Goal: Check status: Check status

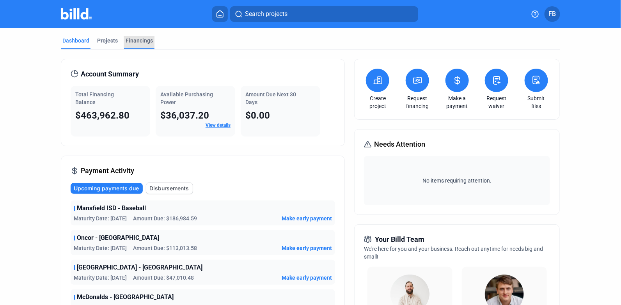
click at [139, 40] on div "Financings" at bounding box center [139, 41] width 27 height 8
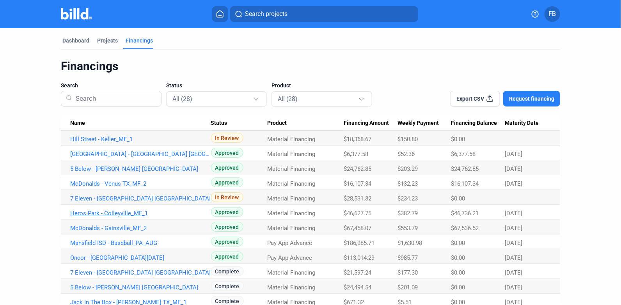
click at [127, 211] on link "Heros Park - Colleyville_MF_1" at bounding box center [140, 213] width 141 height 7
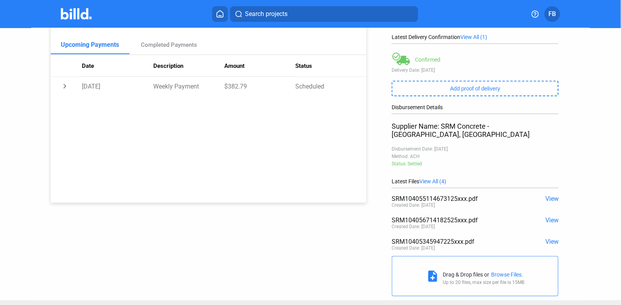
scroll to position [119, 0]
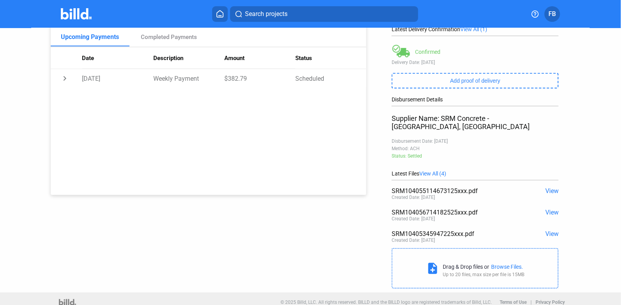
click at [548, 230] on span "View" at bounding box center [551, 233] width 13 height 7
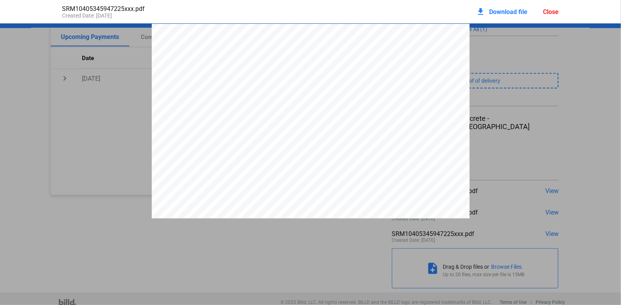
scroll to position [4, 0]
click at [548, 12] on div "Close" at bounding box center [551, 11] width 16 height 7
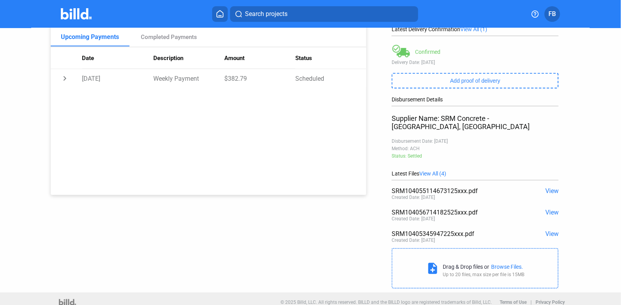
click at [546, 209] on span "View" at bounding box center [551, 212] width 13 height 7
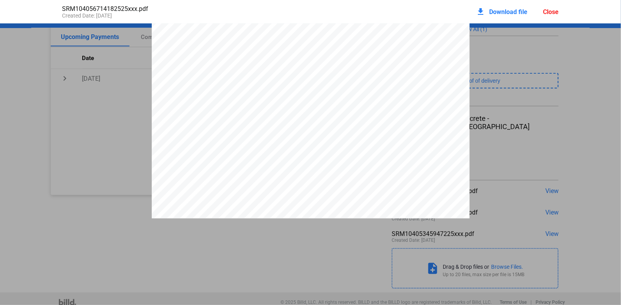
click at [551, 9] on div "Close" at bounding box center [551, 11] width 16 height 7
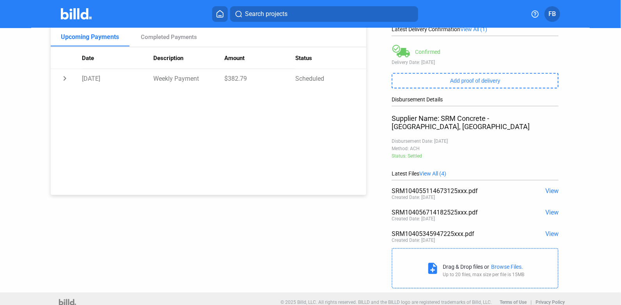
drag, startPoint x: 495, startPoint y: 200, endPoint x: 387, endPoint y: 203, distance: 107.3
click at [387, 203] on div "add New Payment Financing Balance $46,736.21 Latest Delivery Confirmation View …" at bounding box center [478, 100] width 224 height 383
copy div "SRM104056714182525xxx.pdf"
click at [552, 187] on span "View" at bounding box center [551, 190] width 13 height 7
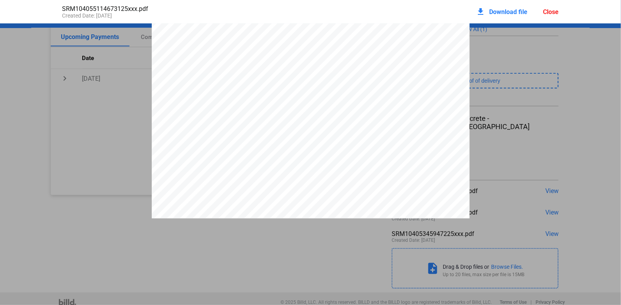
click at [548, 14] on div "Close" at bounding box center [551, 11] width 16 height 7
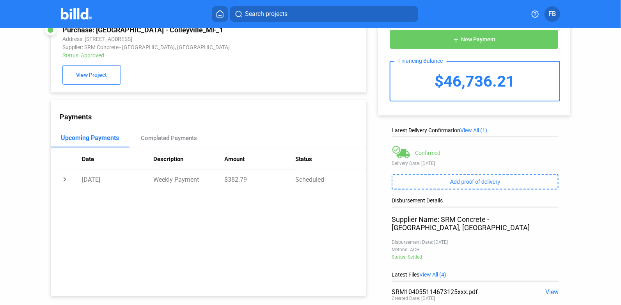
scroll to position [0, 0]
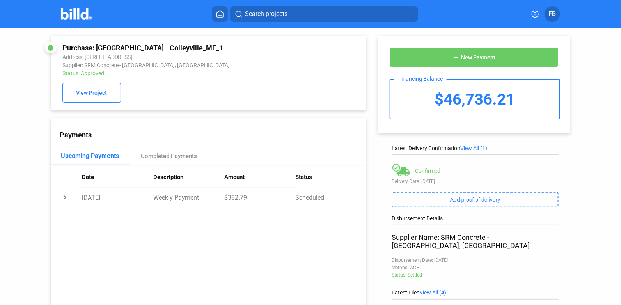
drag, startPoint x: 192, startPoint y: 48, endPoint x: 135, endPoint y: 51, distance: 57.0
click at [135, 51] on div "Purchase: [GEOGRAPHIC_DATA] - Colleyville_MF_1" at bounding box center [179, 48] width 234 height 8
copy div "Colleyville_MF_1"
click at [217, 44] on div "Purchase: [GEOGRAPHIC_DATA] - Colleyville_MF_1" at bounding box center [179, 48] width 234 height 8
click at [191, 47] on div "Purchase: [GEOGRAPHIC_DATA] - Colleyville_MF_1" at bounding box center [179, 48] width 234 height 8
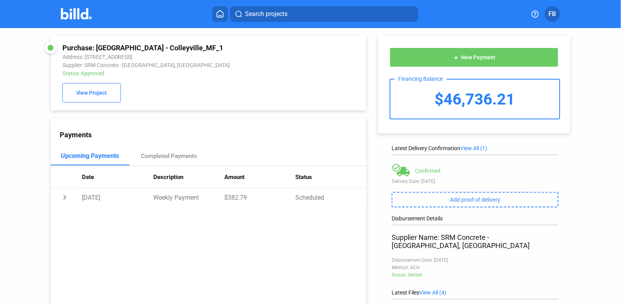
drag, startPoint x: 191, startPoint y: 47, endPoint x: 108, endPoint y: 51, distance: 82.4
click at [108, 51] on div "Purchase: [GEOGRAPHIC_DATA] - Colleyville_MF_1" at bounding box center [179, 48] width 234 height 8
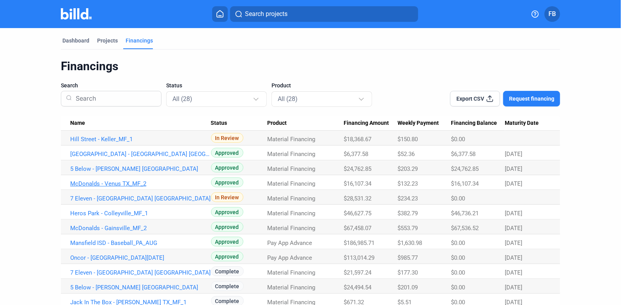
click at [136, 186] on link "McDonalds - Venus TX_MF_2" at bounding box center [140, 183] width 141 height 7
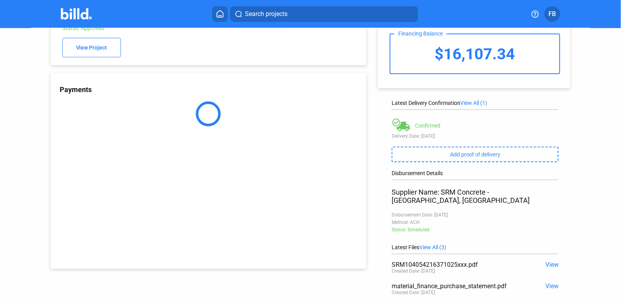
scroll to position [119, 0]
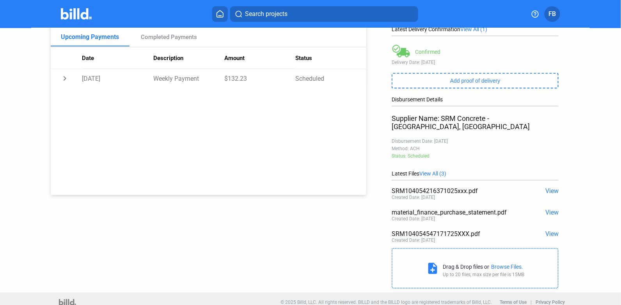
click at [545, 187] on span "View" at bounding box center [551, 190] width 13 height 7
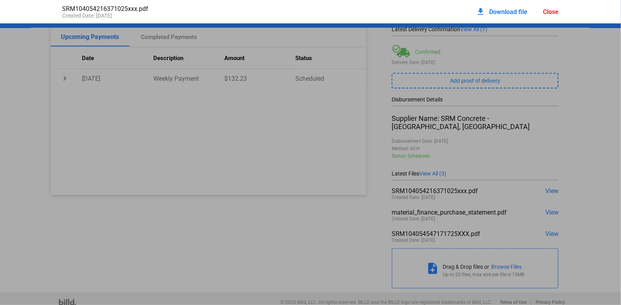
scroll to position [4, 0]
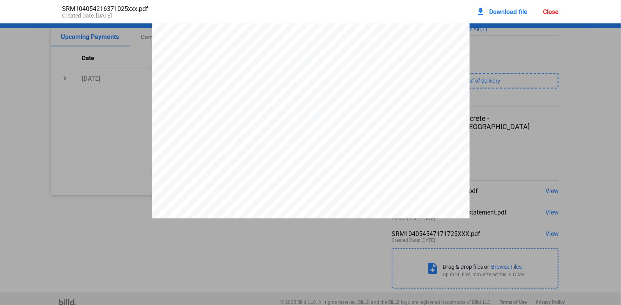
click at [550, 12] on div "Close" at bounding box center [551, 11] width 16 height 7
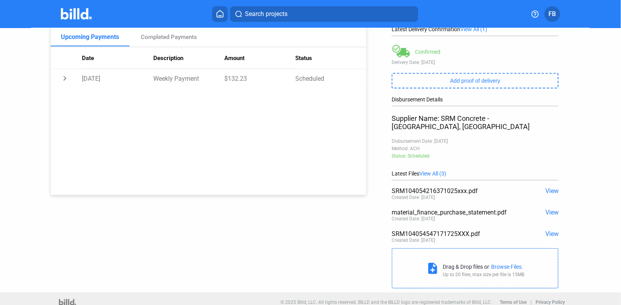
click at [548, 230] on span "View" at bounding box center [551, 233] width 13 height 7
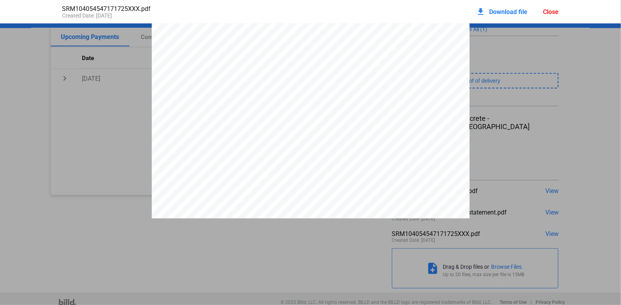
click at [557, 10] on div "Close" at bounding box center [551, 11] width 16 height 7
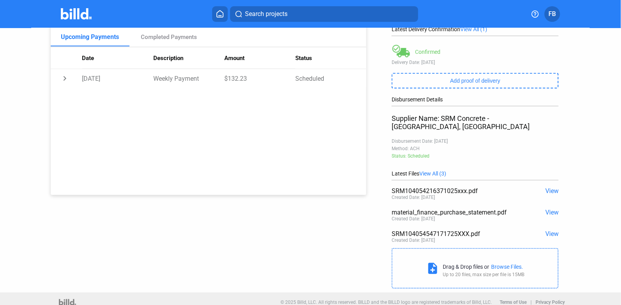
click at [549, 209] on span "View" at bounding box center [551, 212] width 13 height 7
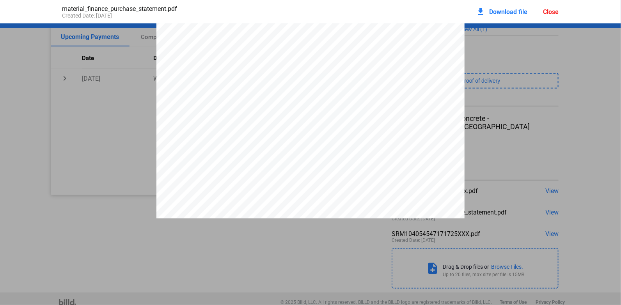
scroll to position [43, 0]
click at [593, 16] on div "material_finance_purchase_statement.pdf Created Date: [DATE] download Download …" at bounding box center [310, 11] width 621 height 23
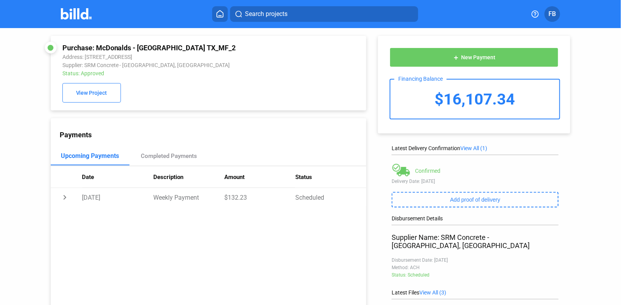
scroll to position [0, 0]
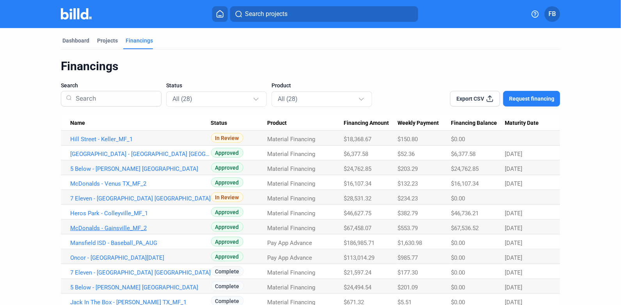
click at [118, 228] on link "McDonalds - Gainsville_MF_2" at bounding box center [140, 228] width 141 height 7
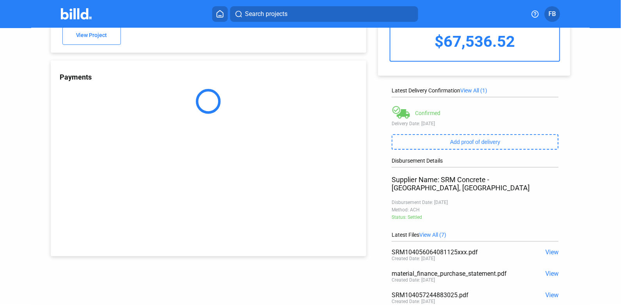
scroll to position [119, 0]
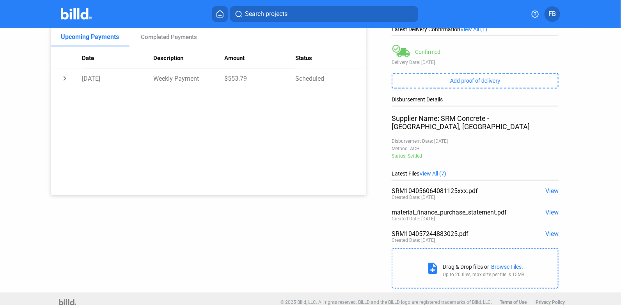
click at [550, 187] on span "View" at bounding box center [551, 190] width 13 height 7
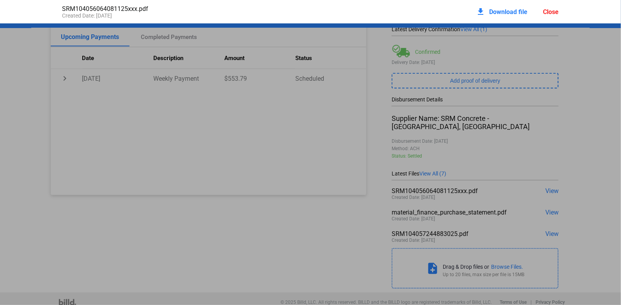
scroll to position [4, 0]
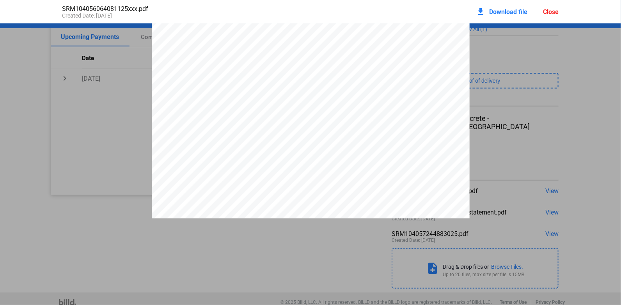
click at [548, 11] on div "Close" at bounding box center [551, 11] width 16 height 7
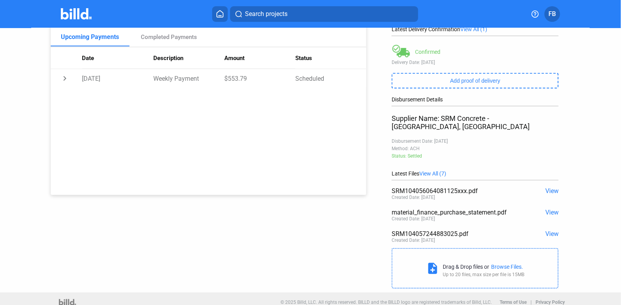
drag, startPoint x: 479, startPoint y: 183, endPoint x: 390, endPoint y: 186, distance: 88.6
click at [392, 187] on div "SRM104056064081125xxx.pdf" at bounding box center [459, 190] width 134 height 7
copy div "SRM104056064081125xxx.pdf"
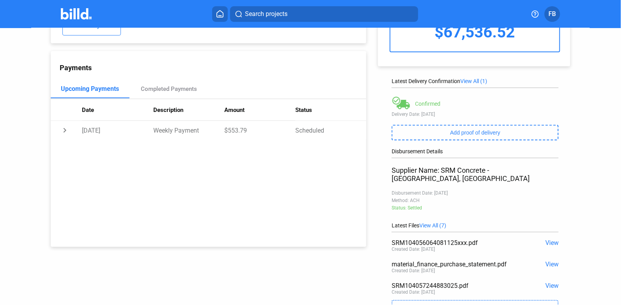
scroll to position [0, 0]
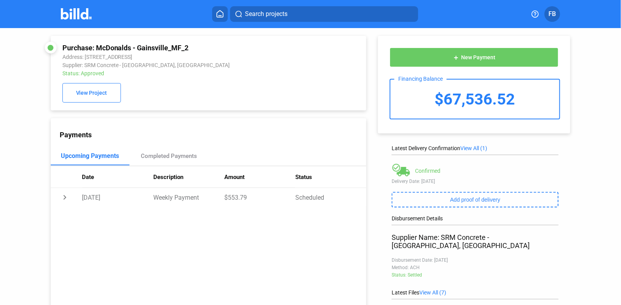
drag, startPoint x: 190, startPoint y: 47, endPoint x: 97, endPoint y: 49, distance: 92.5
click at [97, 49] on div "Purchase: McDonalds - Gainsville_MF_2" at bounding box center [179, 48] width 234 height 8
copy div "McDonalds - Gainsville_MF_2"
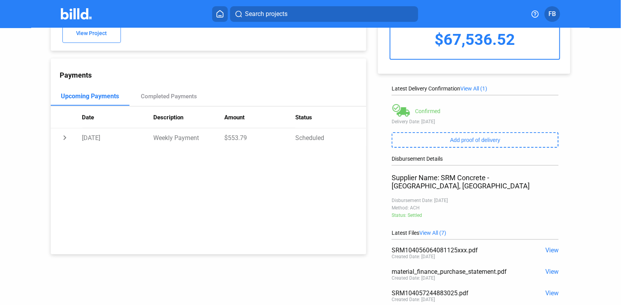
scroll to position [78, 0]
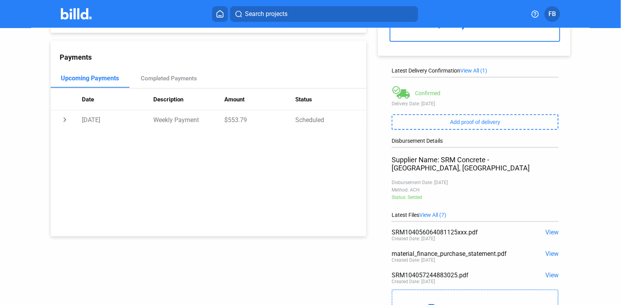
click at [546, 271] on span "View" at bounding box center [551, 274] width 13 height 7
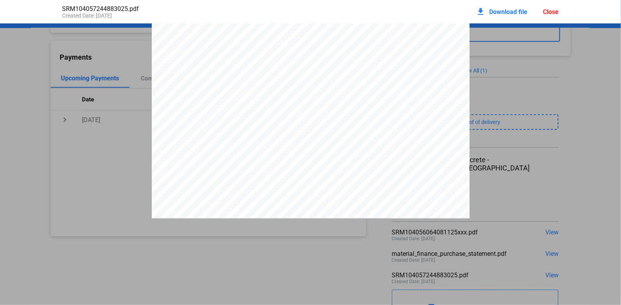
scroll to position [1469, 0]
click at [552, 13] on div "Close" at bounding box center [551, 11] width 16 height 7
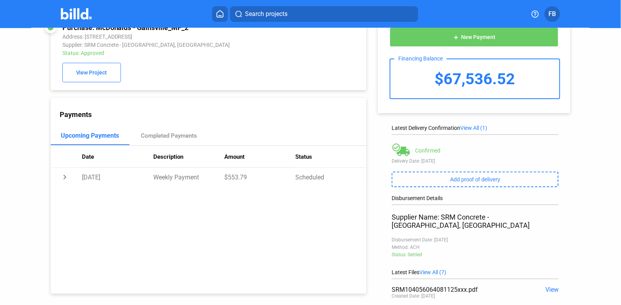
scroll to position [39, 0]
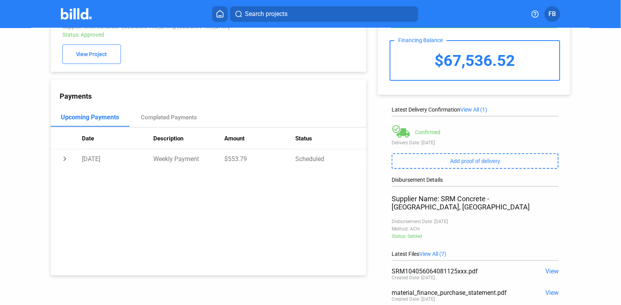
click at [545, 268] on span "View" at bounding box center [551, 271] width 13 height 7
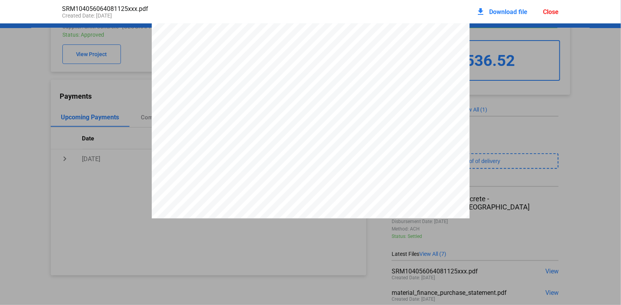
scroll to position [0, 0]
click at [555, 16] on div "download Download file Close" at bounding box center [517, 11] width 83 height 17
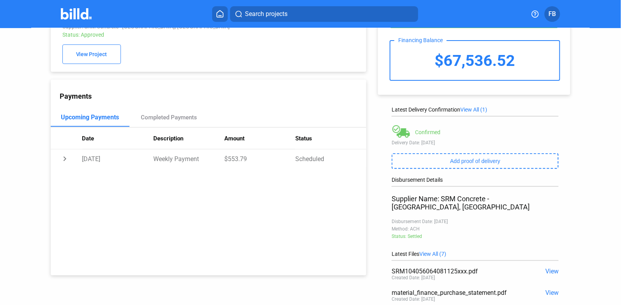
click at [555, 13] on span "FB" at bounding box center [552, 13] width 7 height 9
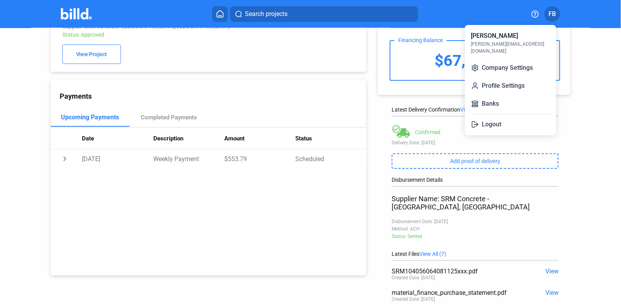
click at [605, 101] on div at bounding box center [310, 152] width 621 height 305
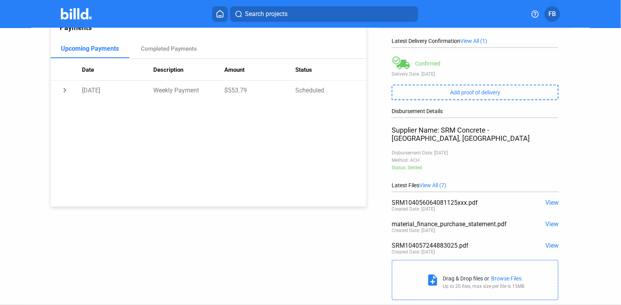
scroll to position [117, 0]
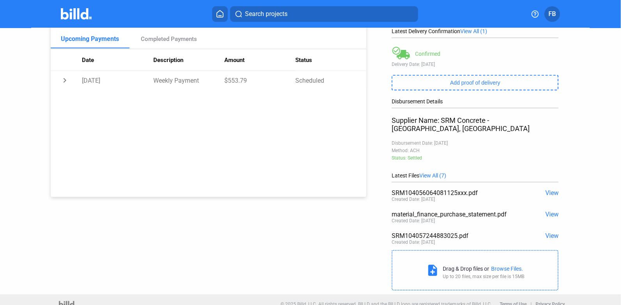
click at [545, 189] on span "View" at bounding box center [551, 192] width 13 height 7
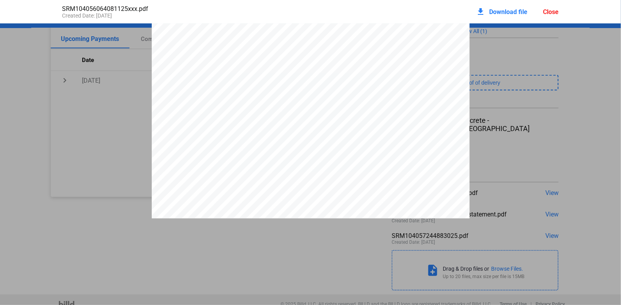
scroll to position [223, 0]
click at [486, 157] on div "NET 30 TRINITY COMMERCIAL CONCRETE LLC PO BOX 161068 [STREET_ADDRESS] [DATE] [G…" at bounding box center [310, 13] width 621 height 412
click at [527, 102] on div "NET 30 TRINITY COMMERCIAL CONCRETE LLC PO BOX 161068 [STREET_ADDRESS] [DATE] [G…" at bounding box center [310, 230] width 621 height 412
click at [553, 12] on div "Close" at bounding box center [551, 11] width 16 height 7
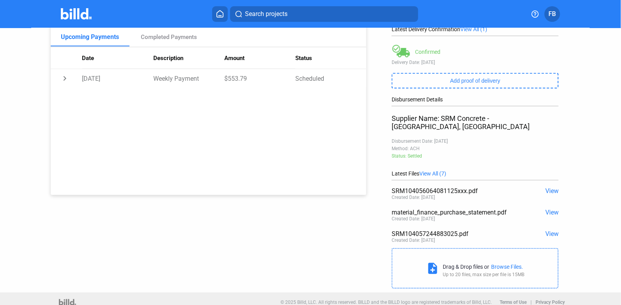
scroll to position [119, 0]
click at [547, 230] on span "View" at bounding box center [551, 233] width 13 height 7
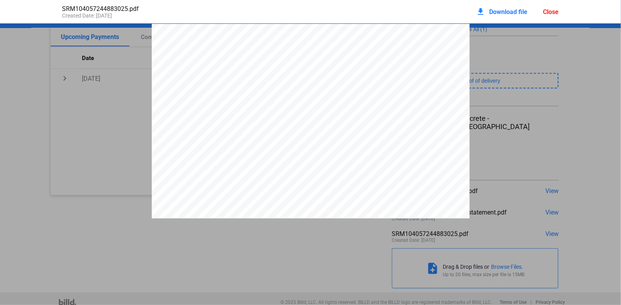
scroll to position [4, 0]
click at [558, 10] on div "Close" at bounding box center [551, 11] width 16 height 7
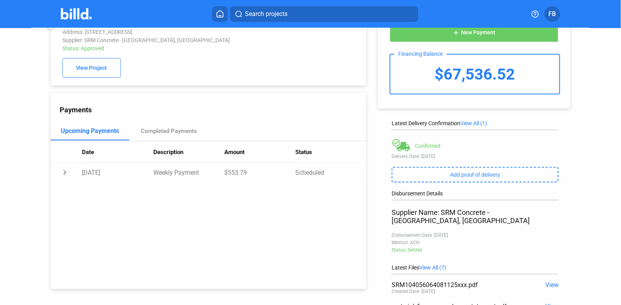
scroll to position [39, 0]
